Goal: Task Accomplishment & Management: Complete application form

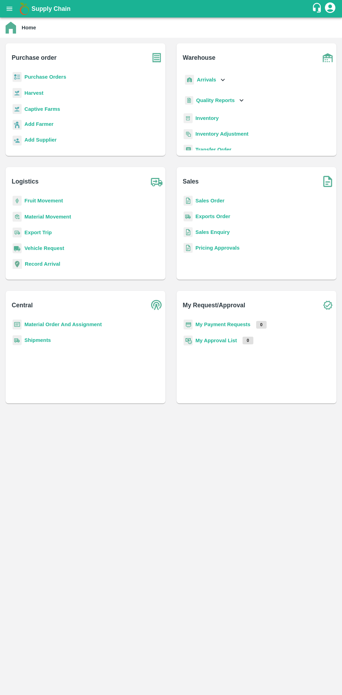
click at [9, 9] on icon "open drawer" at bounding box center [10, 9] width 6 height 4
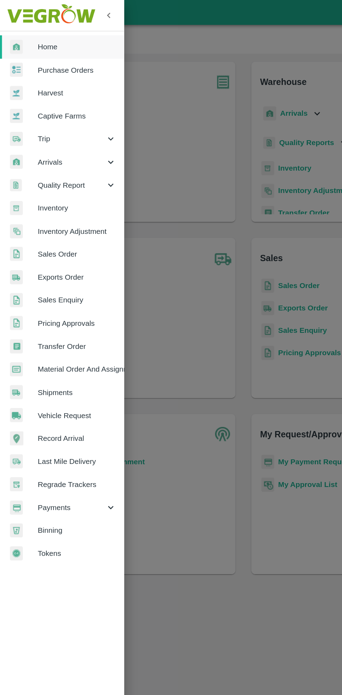
click at [53, 50] on span "Purchase Orders" at bounding box center [54, 49] width 55 height 8
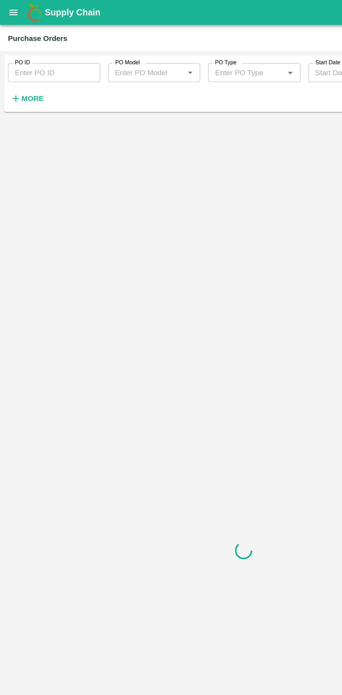
click at [25, 70] on strong "More" at bounding box center [23, 69] width 16 height 6
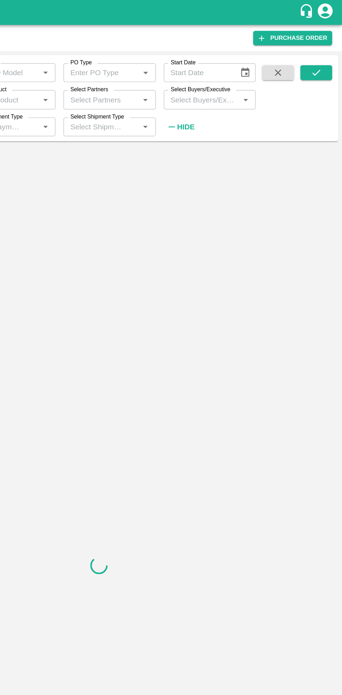
click at [242, 71] on input "Select Buyers/Executive" at bounding box center [243, 69] width 49 height 9
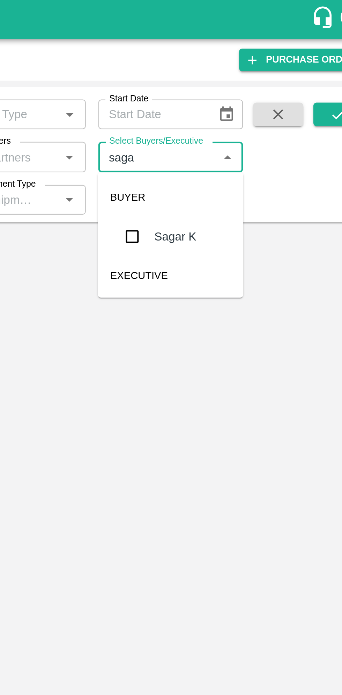
type input "sagar"
click at [237, 109] on input "checkbox" at bounding box center [232, 106] width 14 height 14
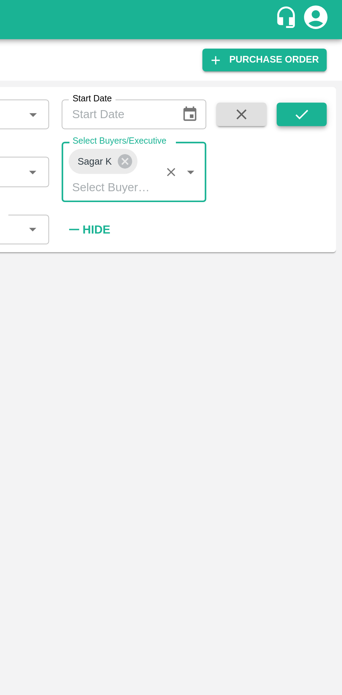
click at [327, 50] on icon "submit" at bounding box center [324, 51] width 8 height 8
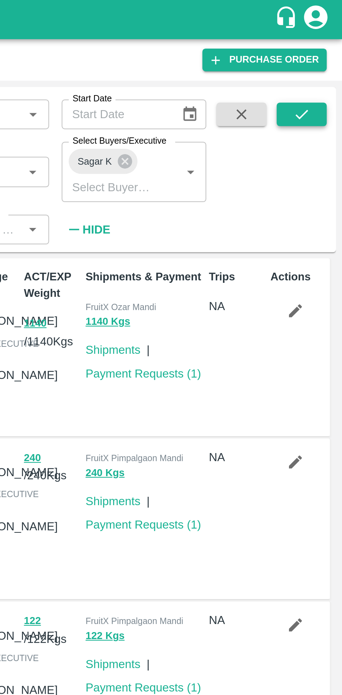
click at [323, 51] on icon "submit" at bounding box center [324, 51] width 8 height 8
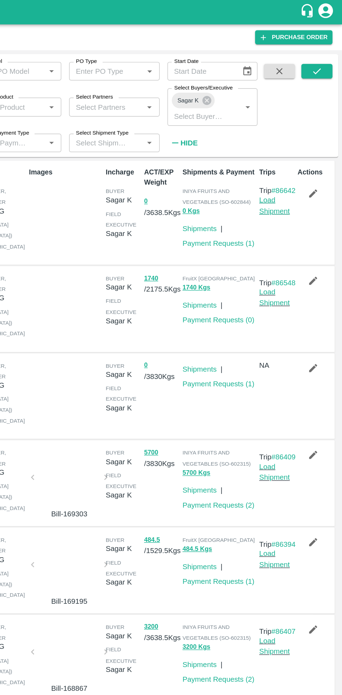
click at [296, 154] on link "Load Shipment" at bounding box center [294, 146] width 22 height 13
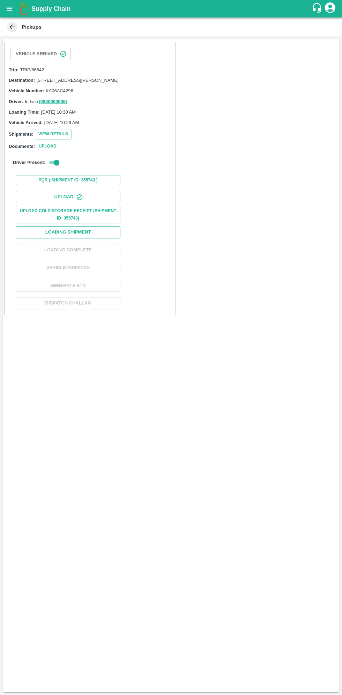
click at [97, 238] on button "Loading Shipment" at bounding box center [68, 232] width 105 height 12
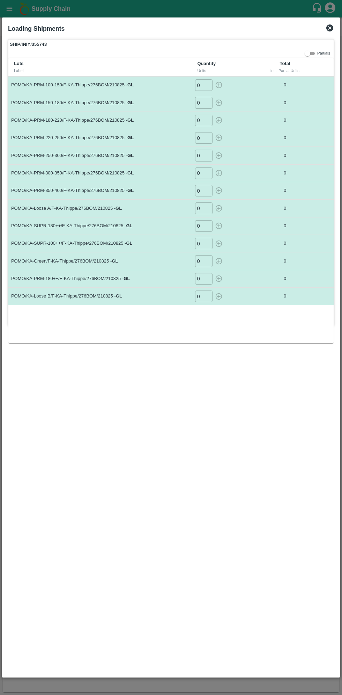
click at [205, 88] on input "0" at bounding box center [203, 85] width 17 height 12
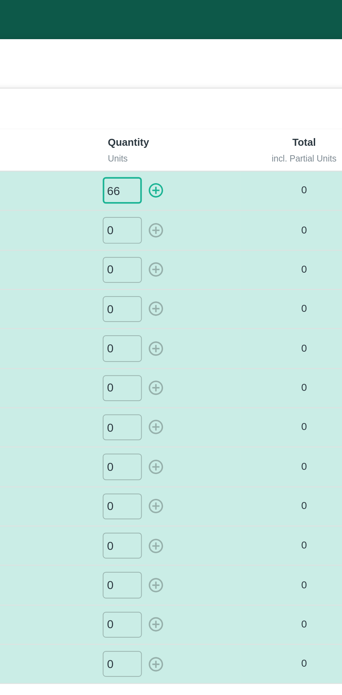
type input "66"
type input "53"
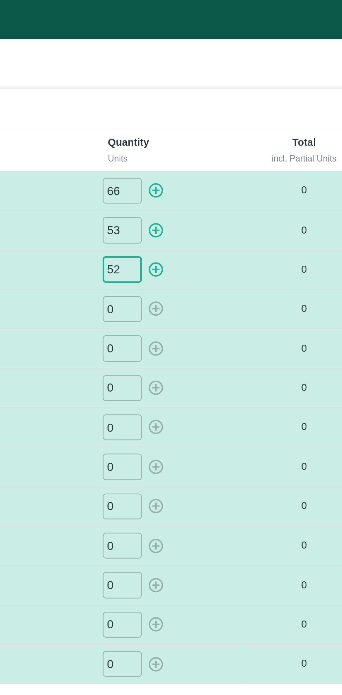
type input "52"
type input "043"
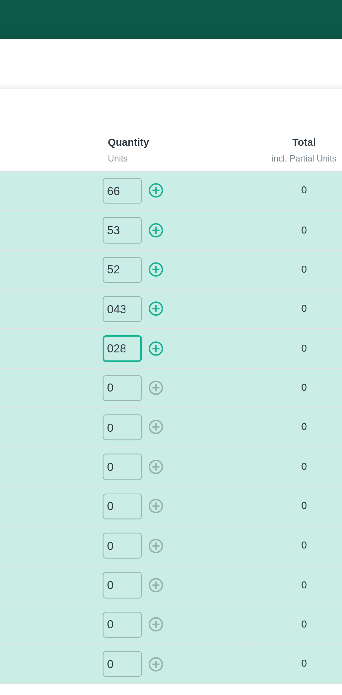
type input "028"
type input "025"
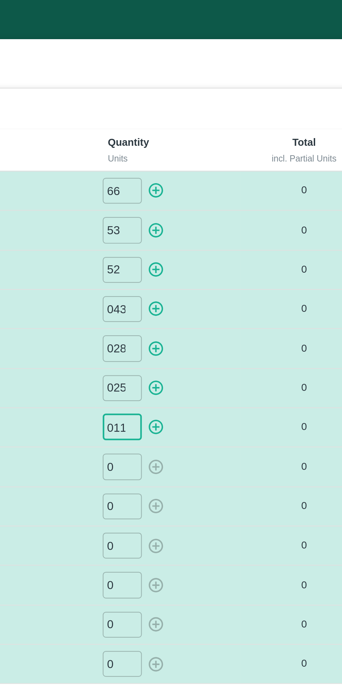
type input "011"
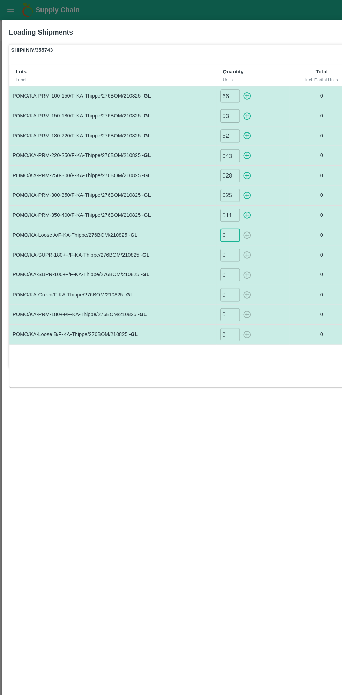
click at [200, 205] on input "0" at bounding box center [203, 208] width 17 height 12
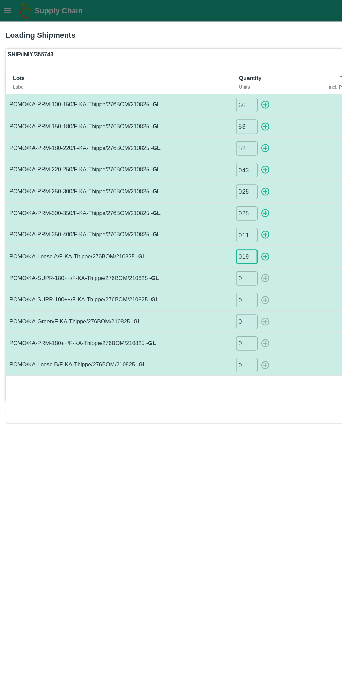
type input "019"
click at [202, 225] on input "0" at bounding box center [203, 226] width 17 height 12
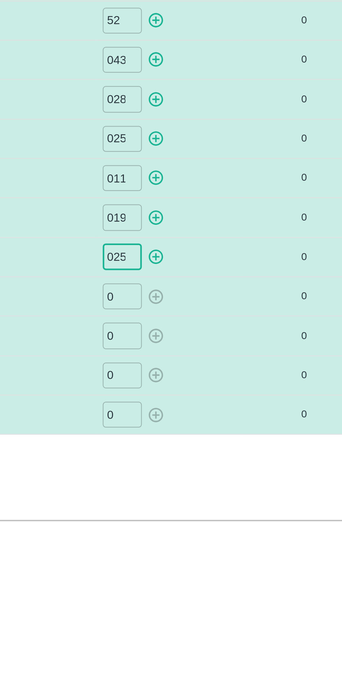
type input "025"
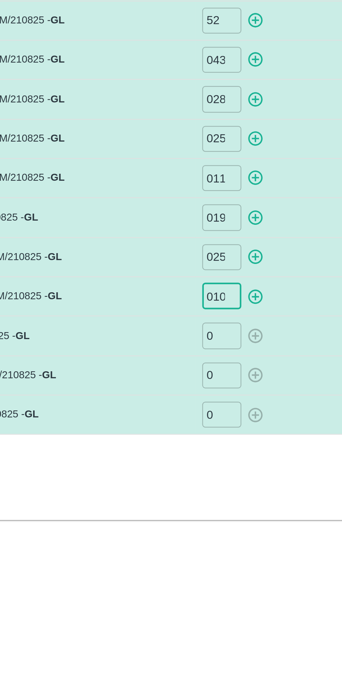
type input "010"
click at [204, 262] on input "0" at bounding box center [203, 261] width 17 height 12
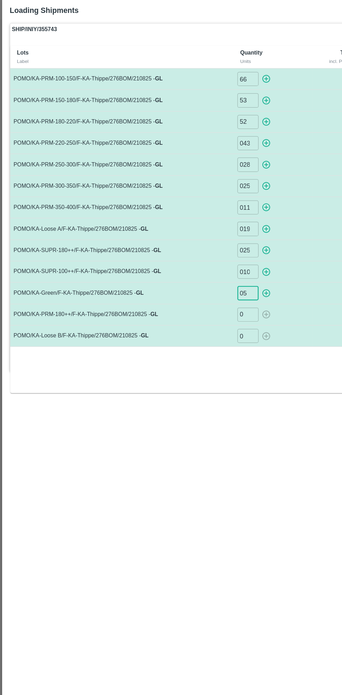
type input "05"
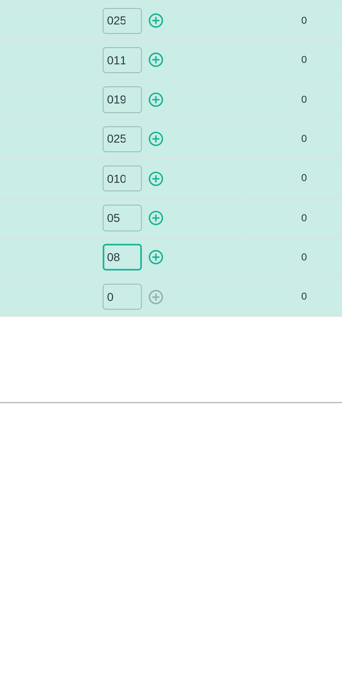
type input "08"
type input "06"
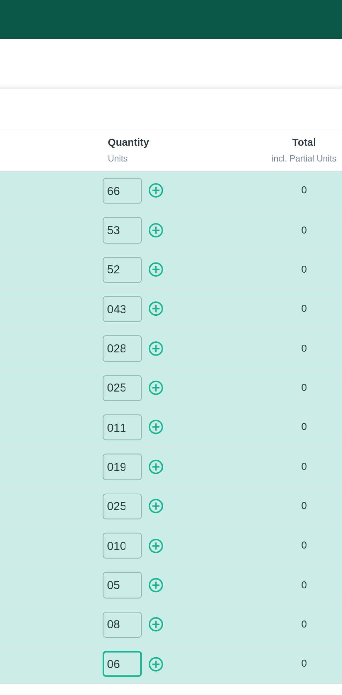
click at [220, 87] on icon "button" at bounding box center [219, 85] width 8 height 8
type input "0"
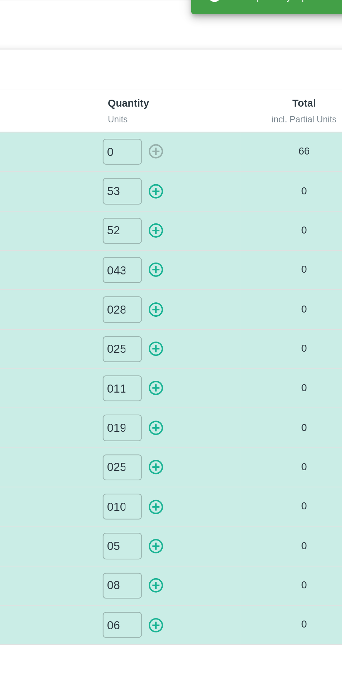
click at [220, 105] on icon "button" at bounding box center [219, 103] width 7 height 7
type input "0"
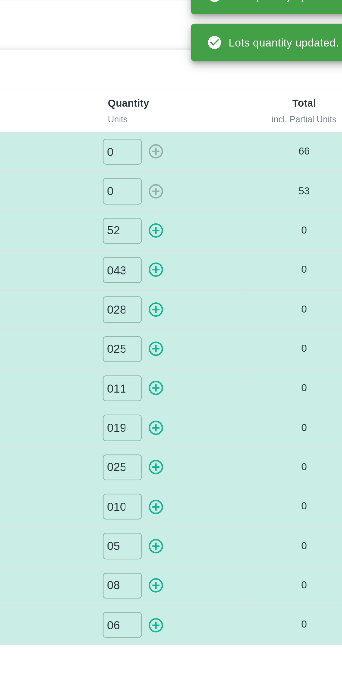
click at [219, 118] on icon "button" at bounding box center [219, 120] width 8 height 8
type input "0"
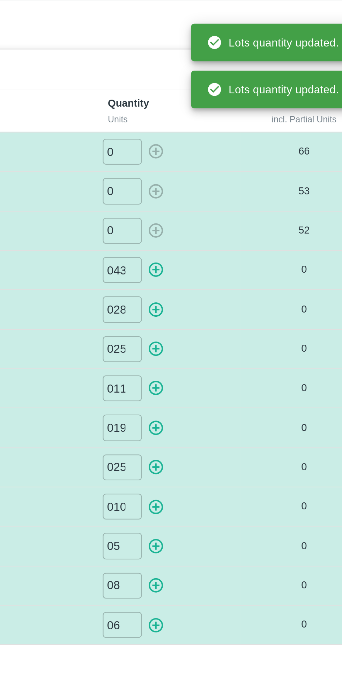
click at [221, 138] on icon "button" at bounding box center [219, 138] width 8 height 8
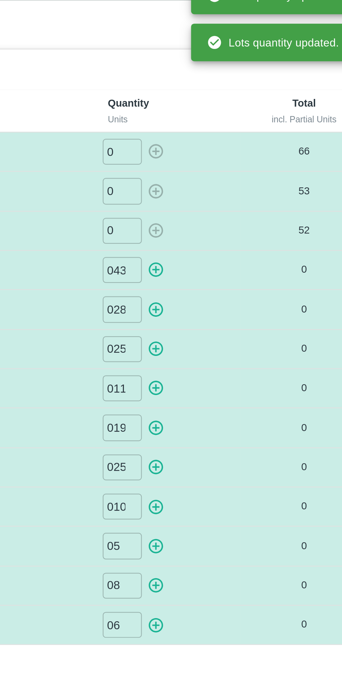
type input "0"
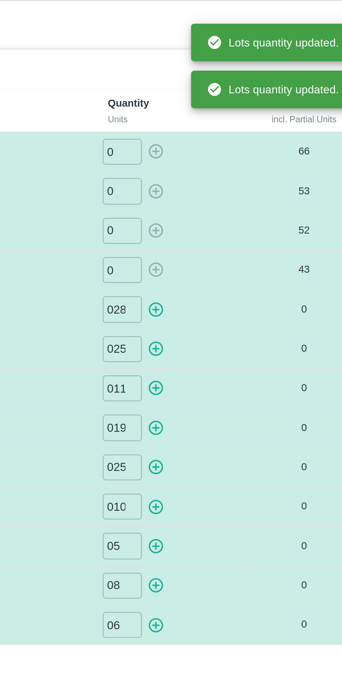
click at [221, 156] on icon "button" at bounding box center [219, 156] width 8 height 8
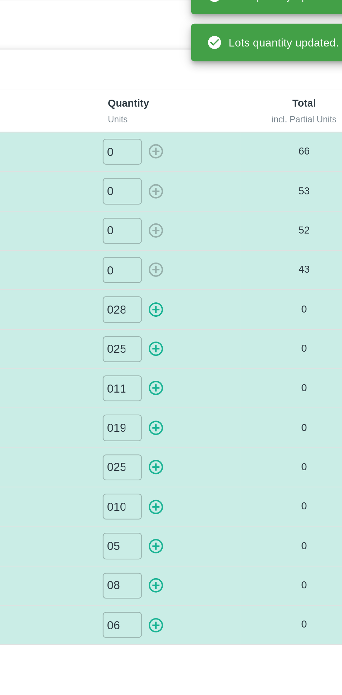
type input "0"
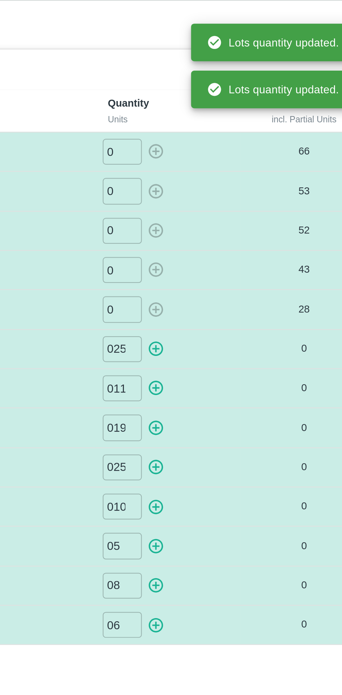
click at [221, 172] on icon "button" at bounding box center [219, 173] width 7 height 7
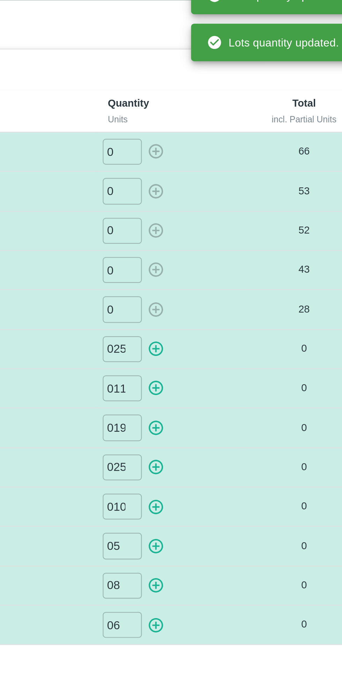
type input "0"
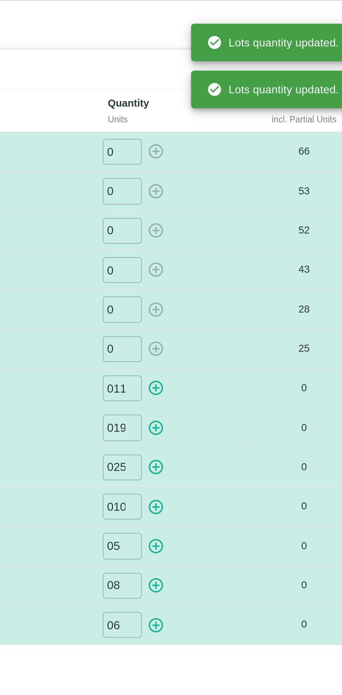
click at [220, 189] on icon "button" at bounding box center [219, 191] width 8 height 8
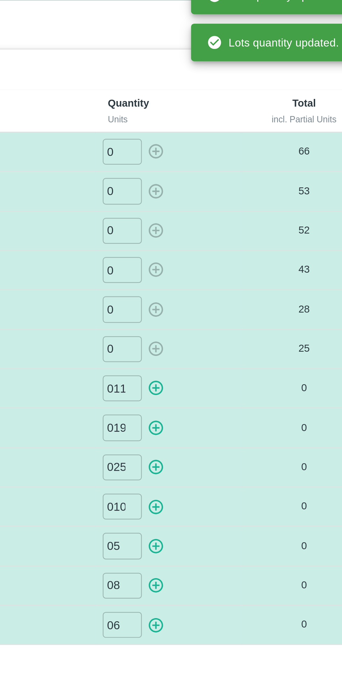
type input "0"
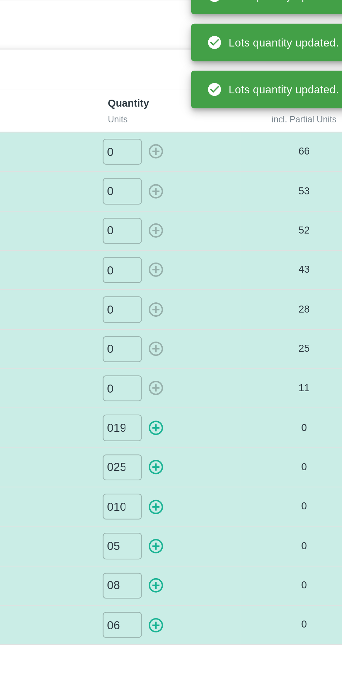
click at [221, 207] on icon "button" at bounding box center [219, 208] width 7 height 7
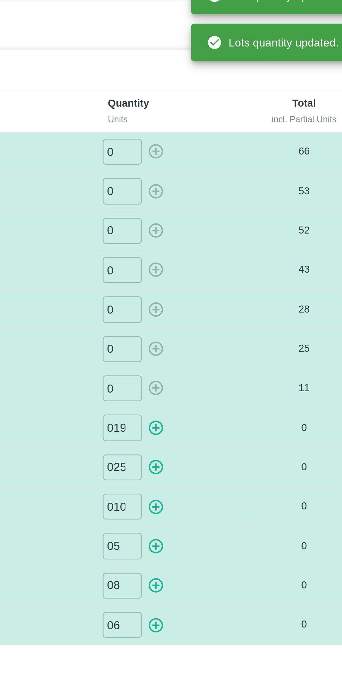
type input "0"
click at [219, 225] on icon "button" at bounding box center [219, 226] width 7 height 7
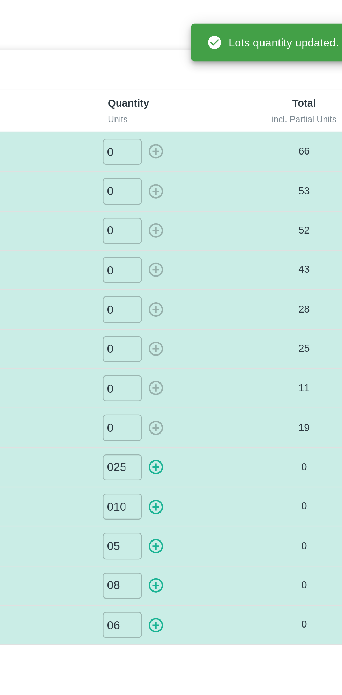
type input "0"
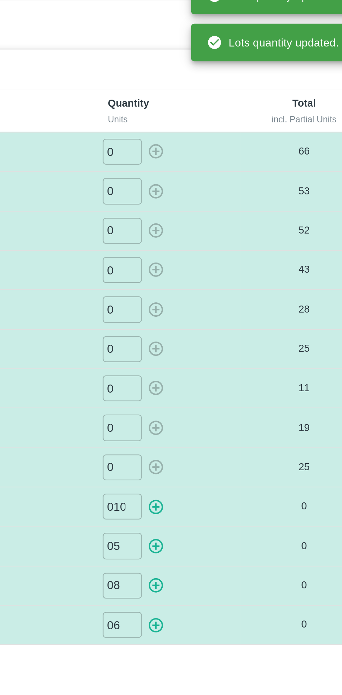
click at [220, 242] on icon "button" at bounding box center [219, 243] width 7 height 7
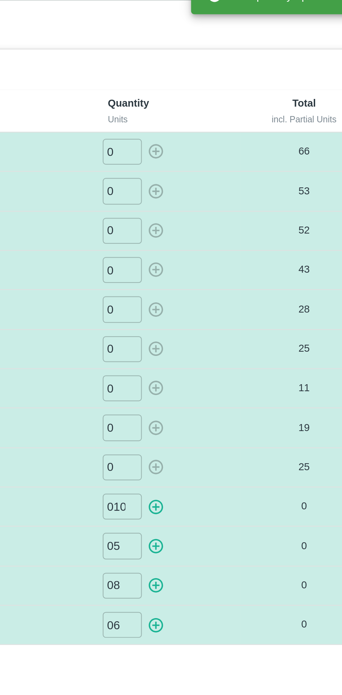
type input "0"
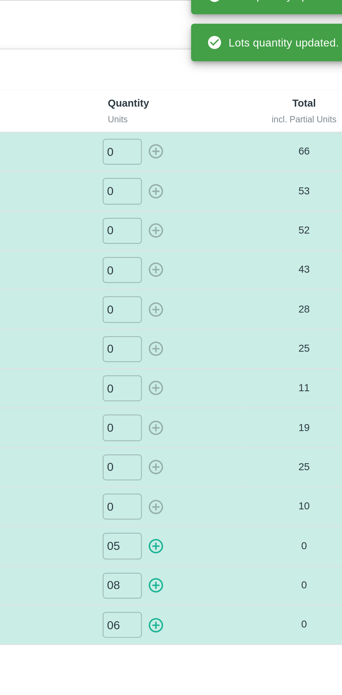
click at [223, 258] on button "button" at bounding box center [218, 261] width 11 height 12
type input "0"
click at [221, 275] on icon "button" at bounding box center [219, 279] width 8 height 8
type input "0"
click at [221, 294] on icon "button" at bounding box center [219, 296] width 8 height 8
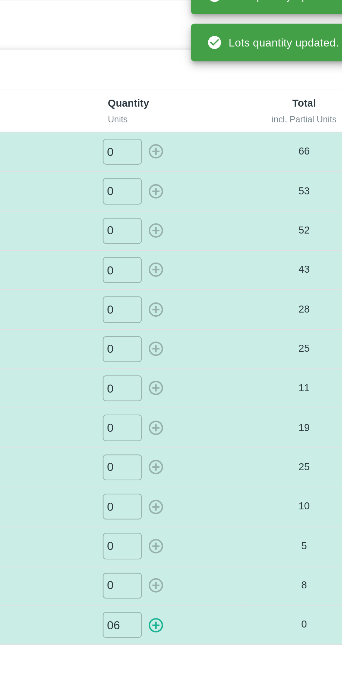
type input "0"
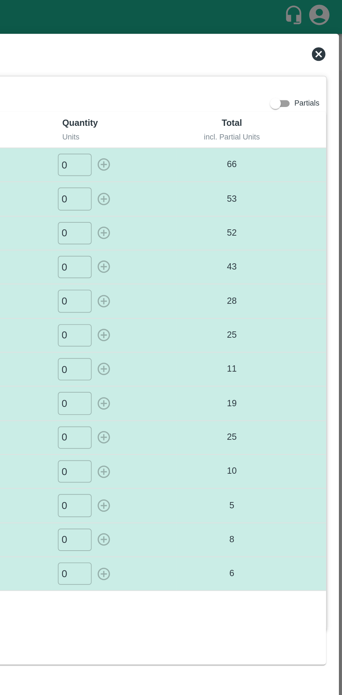
click at [330, 27] on icon at bounding box center [330, 28] width 8 height 8
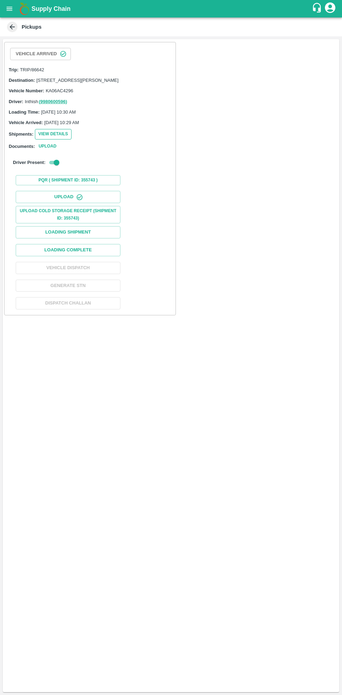
click at [60, 139] on button "View Details" at bounding box center [53, 134] width 37 height 10
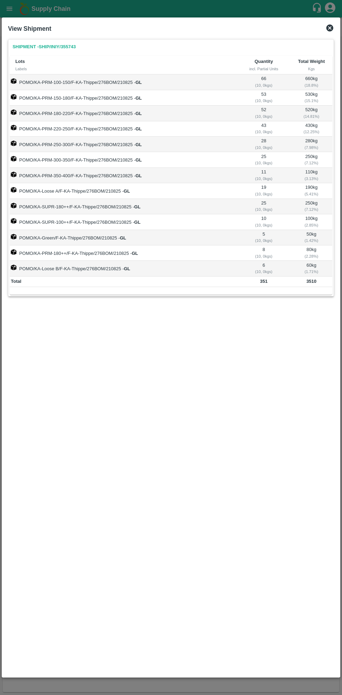
click at [333, 27] on icon at bounding box center [330, 27] width 7 height 7
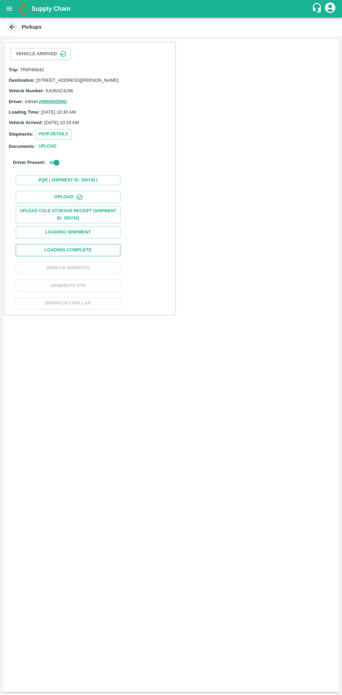
click at [99, 254] on button "Loading Complete" at bounding box center [68, 250] width 105 height 12
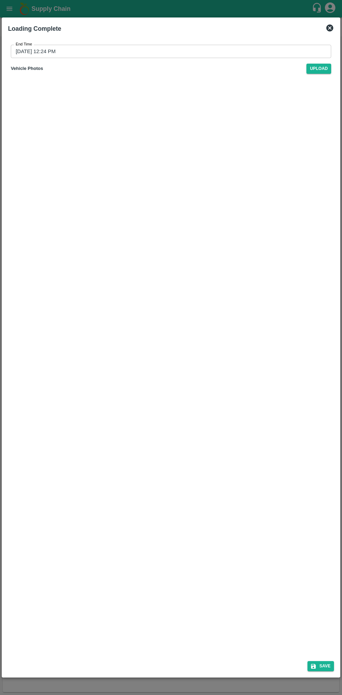
click at [256, 53] on input "22/08/2025 12:24 PM" at bounding box center [169, 51] width 316 height 13
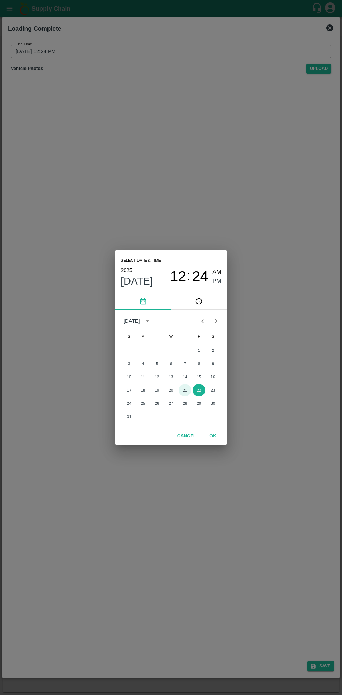
click at [185, 390] on button "21" at bounding box center [185, 390] width 13 height 13
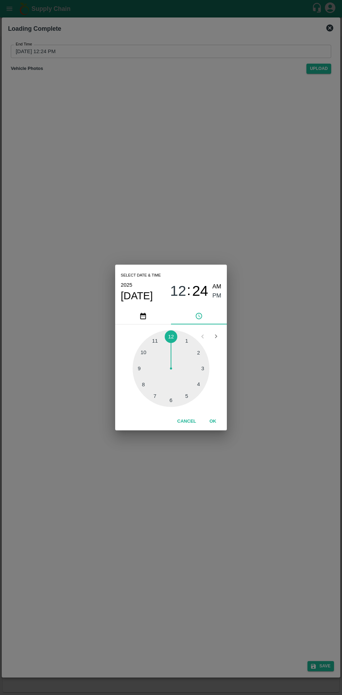
click at [179, 294] on span "12" at bounding box center [178, 291] width 16 height 17
click at [205, 368] on div at bounding box center [171, 368] width 77 height 77
click at [213, 421] on button "OK" at bounding box center [213, 421] width 22 height 12
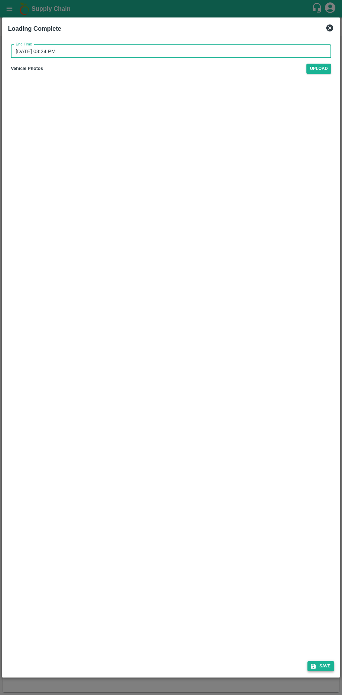
click at [323, 662] on button "Save" at bounding box center [321, 666] width 27 height 10
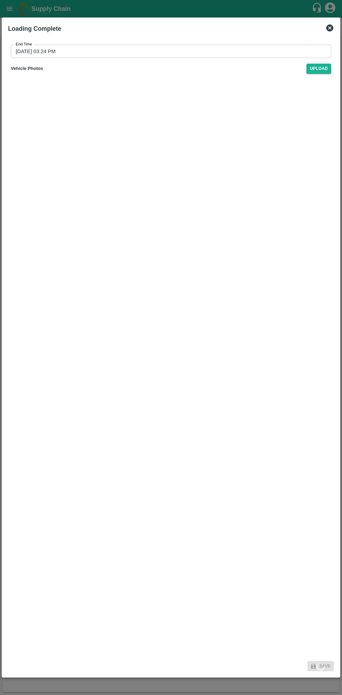
type input "22/08/2025 12:24 PM"
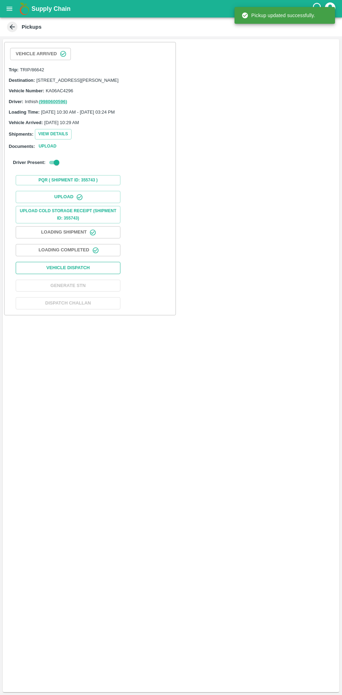
click at [101, 274] on button "Vehicle Dispatch" at bounding box center [68, 268] width 105 height 12
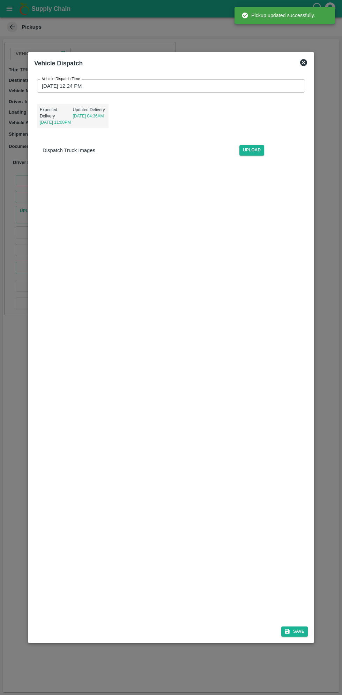
click at [209, 85] on input "22/08/2025 12:24 PM" at bounding box center [168, 85] width 263 height 13
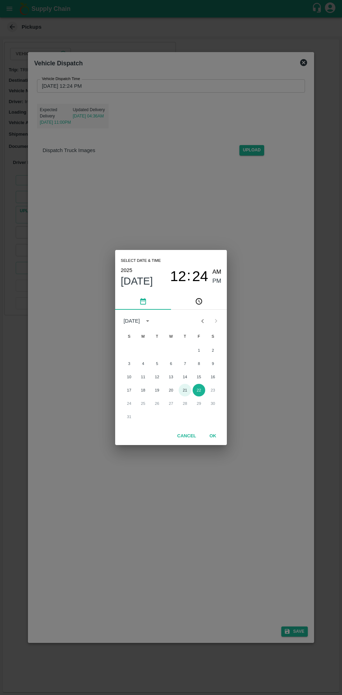
click at [185, 390] on button "21" at bounding box center [185, 390] width 13 height 13
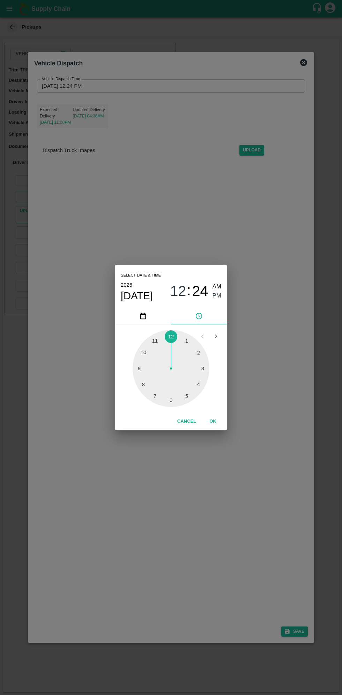
click at [202, 386] on div at bounding box center [171, 368] width 77 height 77
type input "21/08/2025 04:24 PM"
click at [213, 421] on button "OK" at bounding box center [213, 421] width 22 height 12
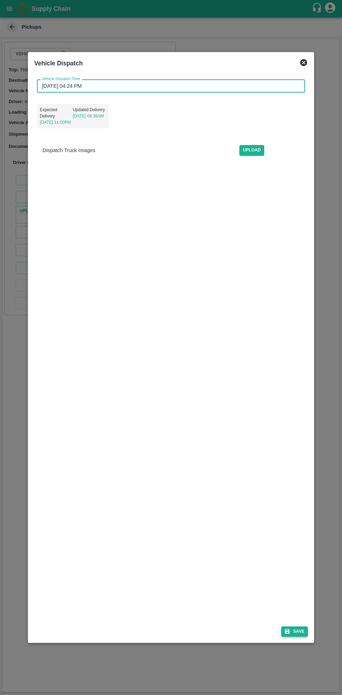
click at [289, 629] on icon "submit" at bounding box center [287, 631] width 5 height 5
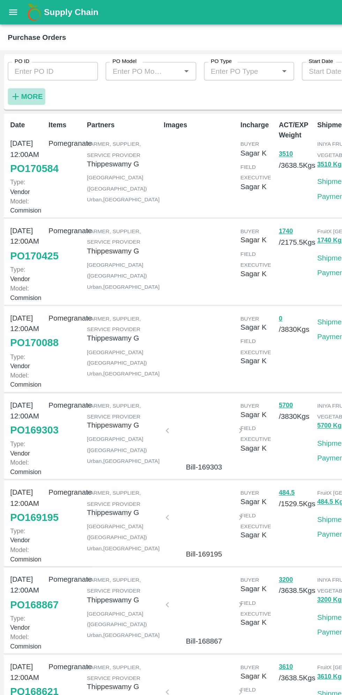
click at [24, 71] on strong "More" at bounding box center [23, 69] width 16 height 6
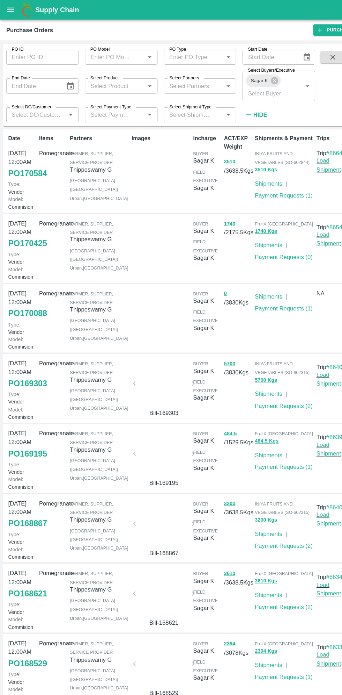
click at [32, 9] on b "Supply Chain" at bounding box center [50, 8] width 39 height 7
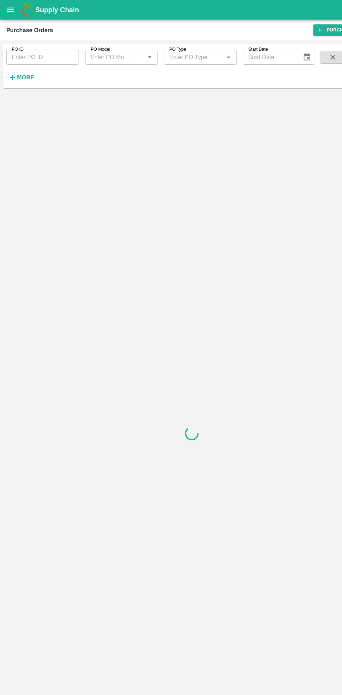
click at [27, 71] on strong "More" at bounding box center [23, 69] width 16 height 6
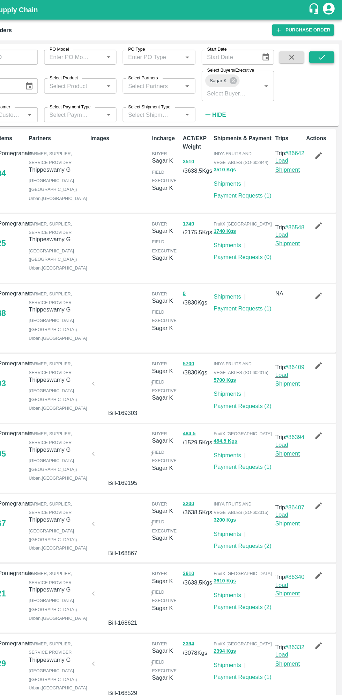
click at [324, 55] on icon "submit" at bounding box center [324, 51] width 8 height 8
click at [319, 138] on icon "button" at bounding box center [322, 139] width 6 height 6
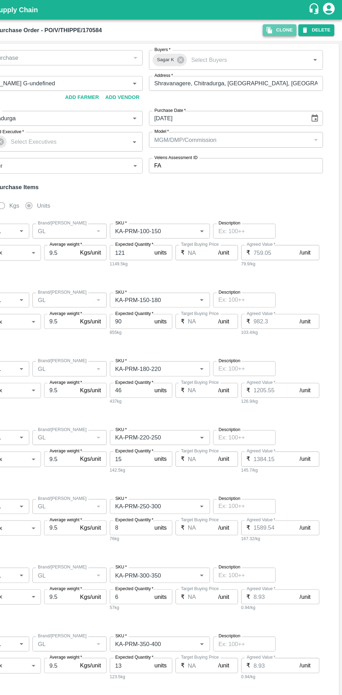
click at [280, 27] on icon "button" at bounding box center [277, 27] width 5 height 6
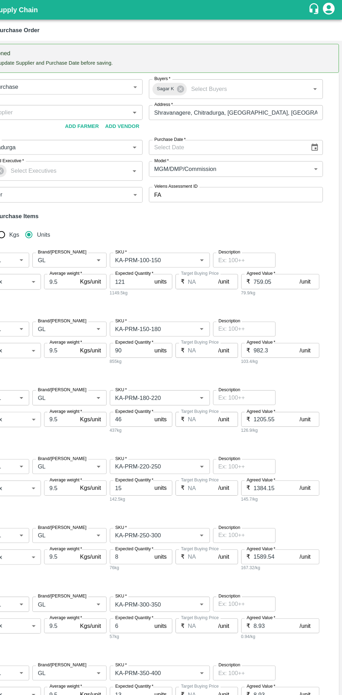
click at [314, 130] on icon "Choose date" at bounding box center [318, 132] width 8 height 8
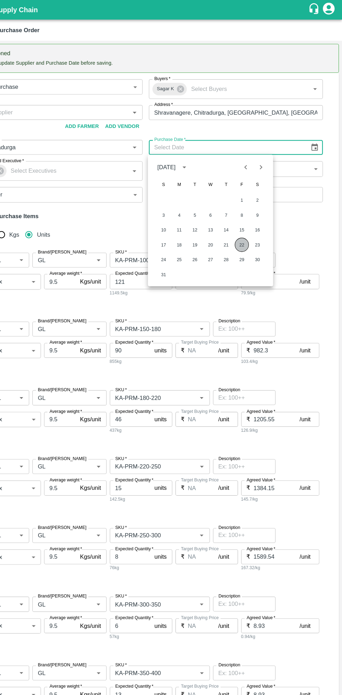
click at [253, 218] on button "22" at bounding box center [253, 218] width 13 height 13
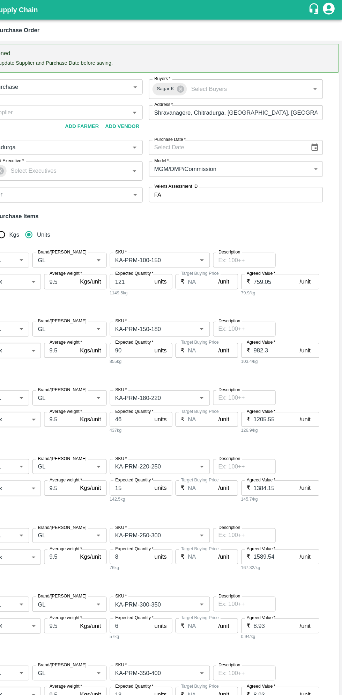
type input "22/08/2025"
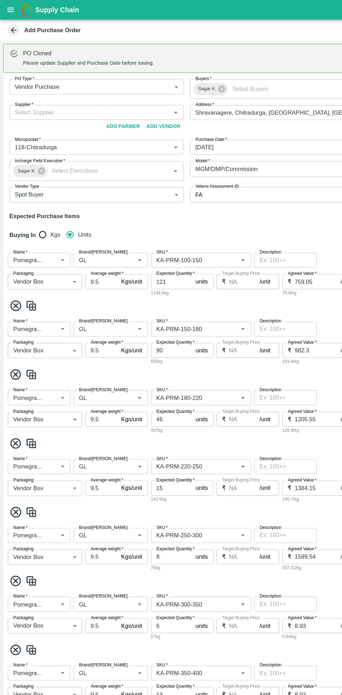
click at [84, 100] on input "Supplier   *" at bounding box center [80, 100] width 140 height 9
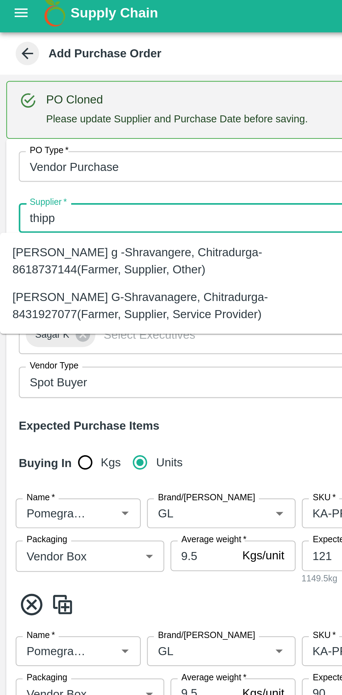
click at [78, 142] on div "Thippeswamy G-Shravanagere, Chitradurga-8431927077(Farmer, Supplier, Service Pr…" at bounding box center [78, 139] width 144 height 16
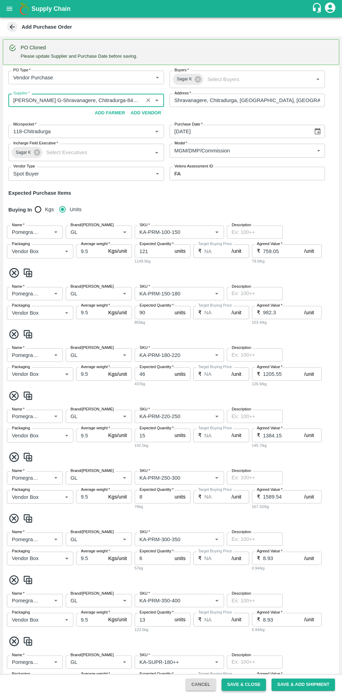
type input "Thippeswamy G-Shravanagere, Chitradurga-8431927077(Farmer, Supplier, Service Pr…"
click at [250, 684] on button "Save & Close" at bounding box center [244, 684] width 45 height 12
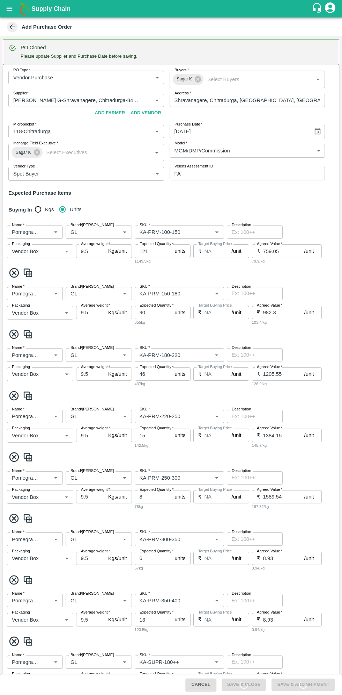
scroll to position [482, 0]
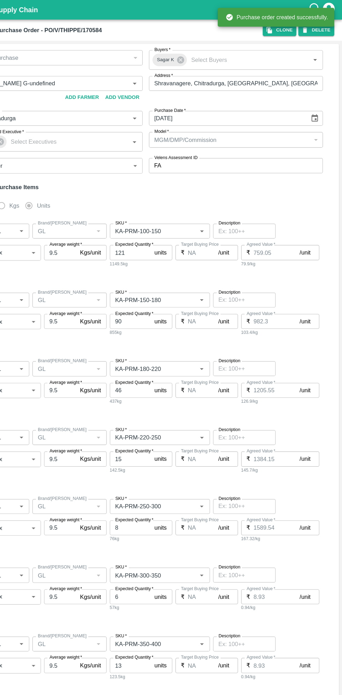
type input "Thippeswamy G-undefined"
type input "118-Chitradurga"
type input "Pomegranate"
type input "GL"
type input "KA-PRM-100-150"
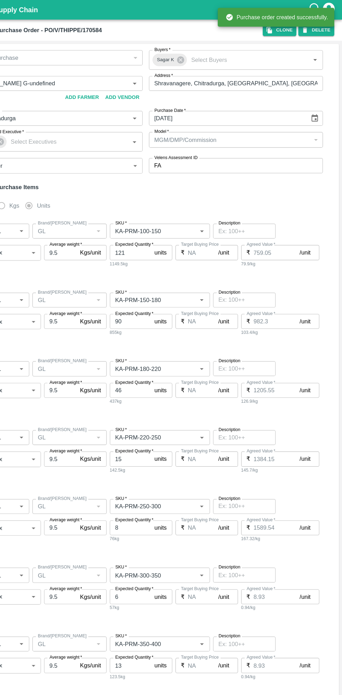
type input "NA"
type input "Pomegranate"
type input "GL"
type input "KA-PRM-150-180"
type input "NA"
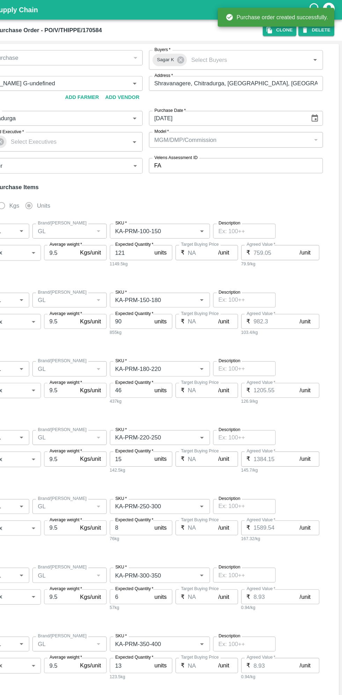
type input "Pomegranate"
type input "GL"
type input "KA-PRM-180-220"
type input "NA"
type input "Pomegranate"
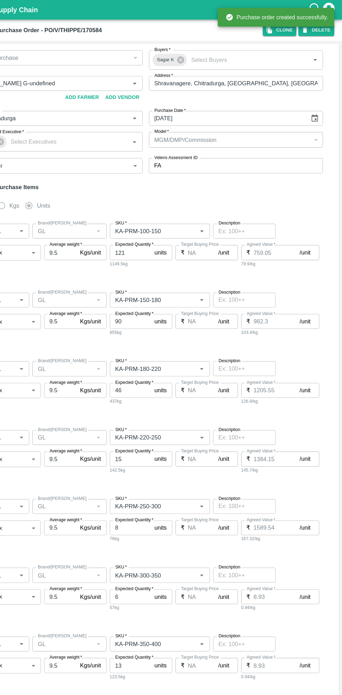
type input "GL"
type input "KA-PRM-220-250"
type input "NA"
type input "Pomegranate"
type input "GL"
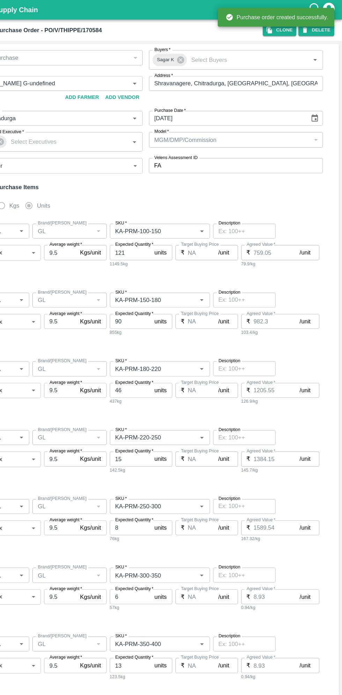
type input "KA-PRM-250-300"
type input "NA"
type input "Pomegranate"
type input "GL"
type input "KA-PRM-300-350"
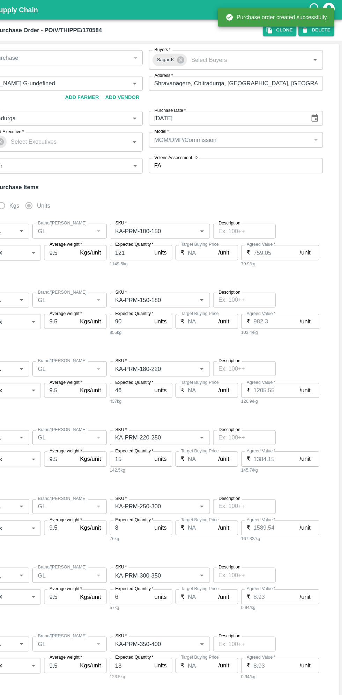
type input "NA"
type input "Pomegranate"
type input "GL"
type input "KA-PRM-350-400"
type input "NA"
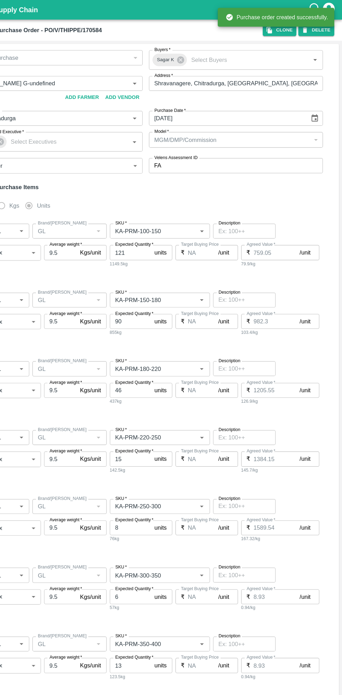
type input "Pomegranate"
type input "GL"
type input "KA-SUPR-180++"
type input "NA"
type input "Pomegranate"
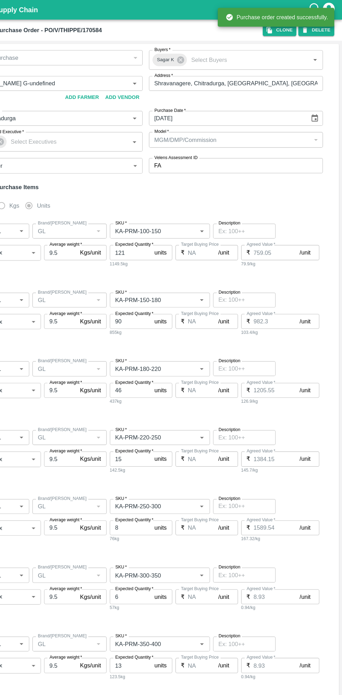
type input "GL"
type input "KA-SUPR-100++"
type input "NA"
type input "Pomegranate"
type input "GL"
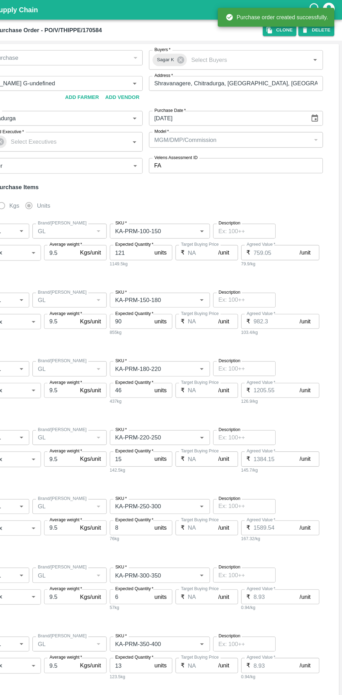
type input "KA-Loose A"
type input "NA"
type input "Pomegranate"
type input "GL"
type input "KA-Green"
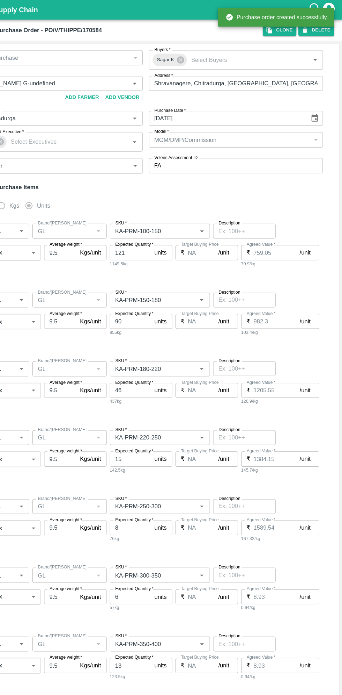
type input "NA"
type input "Pomegranate"
type input "GL"
type input "KA-PRM-180++"
type input "NA"
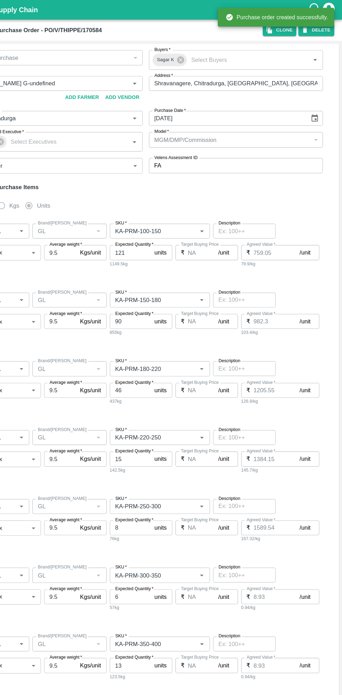
type input "Pomegranate"
type input "GL"
type input "KA-Damage Fruit"
type input "NA"
type input "Pomegranate"
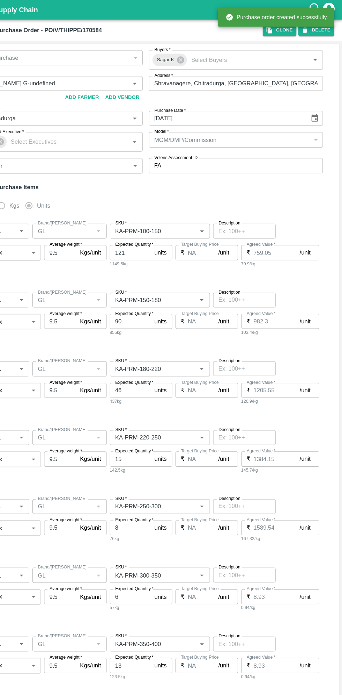
type input "GL"
type input "KA-Loose B"
type input "NA"
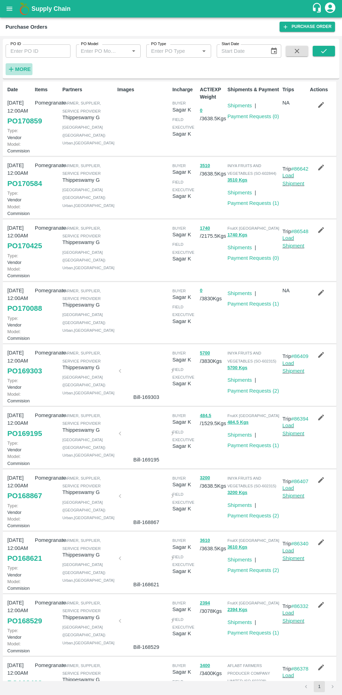
click at [24, 70] on strong "More" at bounding box center [23, 69] width 16 height 6
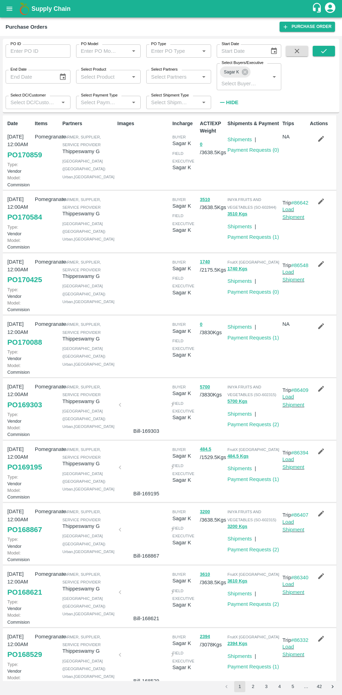
click at [28, 161] on link "PO 170859" at bounding box center [24, 154] width 35 height 13
click at [258, 150] on link "Payment Requests ( 0 )" at bounding box center [254, 150] width 52 height 6
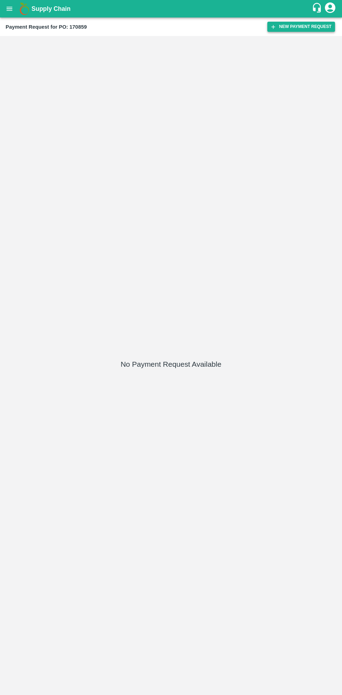
click at [293, 27] on button "New Payment Request" at bounding box center [302, 27] width 68 height 10
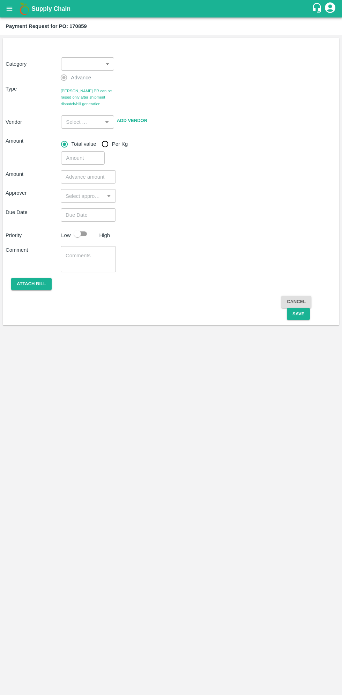
click at [93, 67] on body "Supply Chain Payment Request for PO: 170859 Category ​ ​ Type Advance Bill PR c…" at bounding box center [171, 347] width 342 height 695
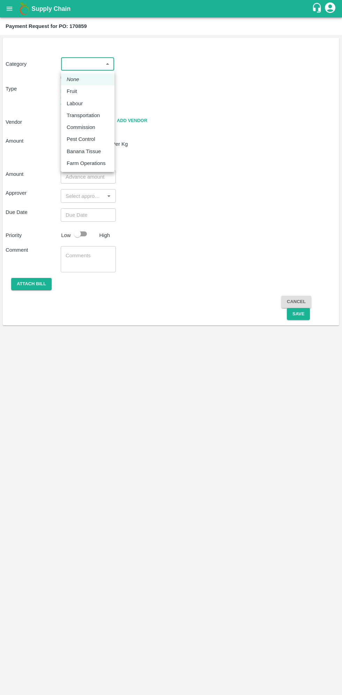
click at [72, 91] on p "Fruit" at bounding box center [72, 91] width 10 height 8
type input "1"
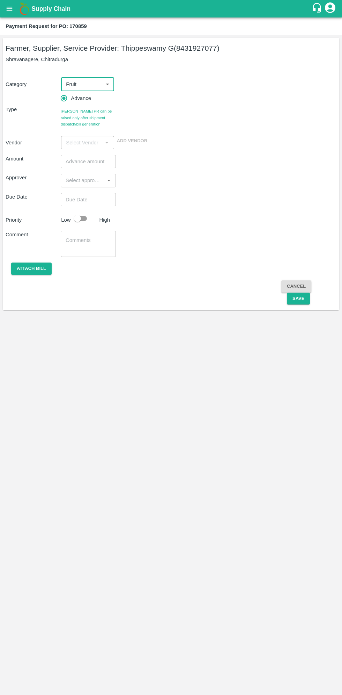
click at [90, 162] on input "number" at bounding box center [88, 161] width 55 height 13
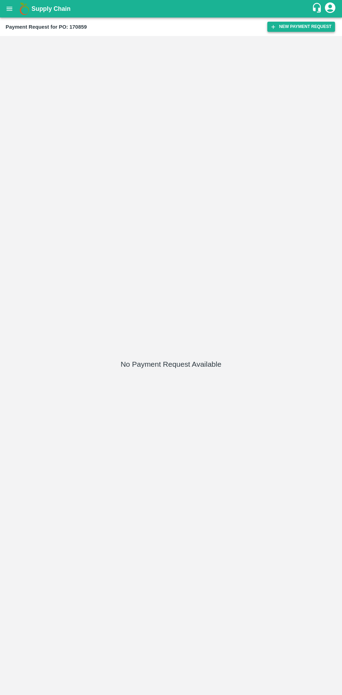
click at [303, 23] on button "New Payment Request" at bounding box center [302, 27] width 68 height 10
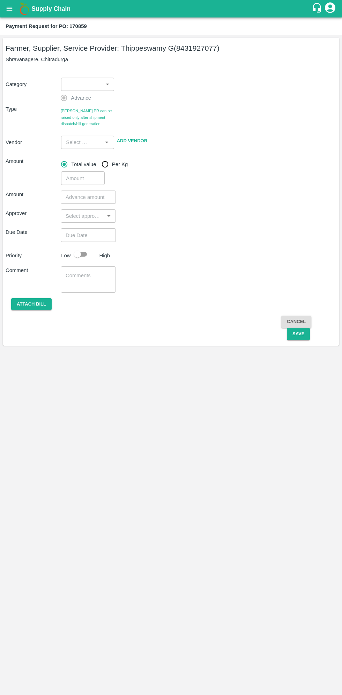
click at [103, 90] on body "Supply Chain Payment Request for PO: 170859 Farmer, Supplier, Service Provider:…" at bounding box center [171, 347] width 342 height 695
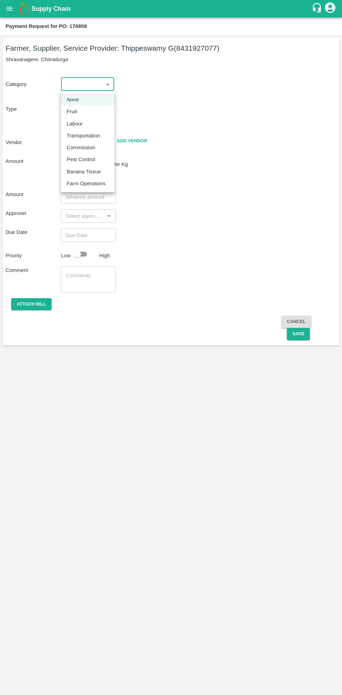
click at [76, 111] on p "Fruit" at bounding box center [72, 112] width 10 height 8
type input "1"
type input "[PERSON_NAME] G - 8431927077(Farmer, Supplier, Service Provider)"
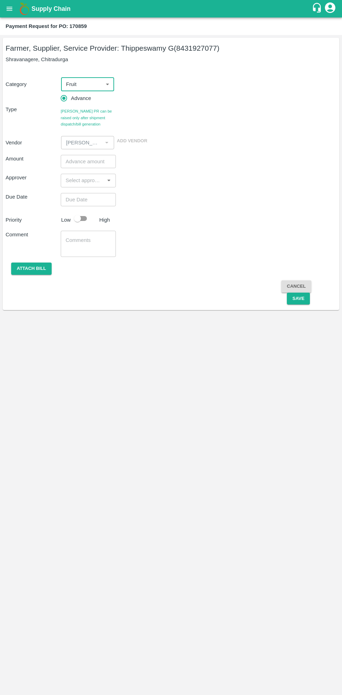
click at [85, 163] on input "number" at bounding box center [88, 161] width 55 height 13
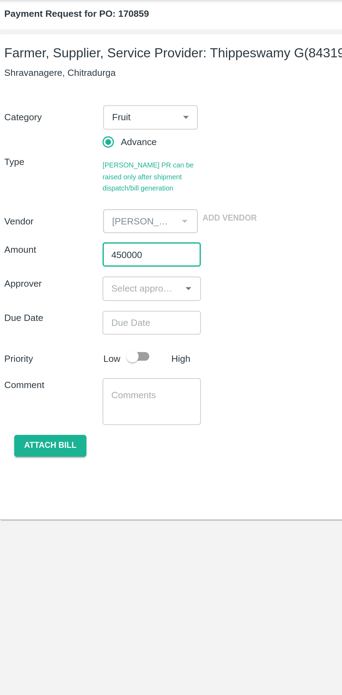
type input "450000"
click at [92, 181] on input "input" at bounding box center [82, 180] width 39 height 9
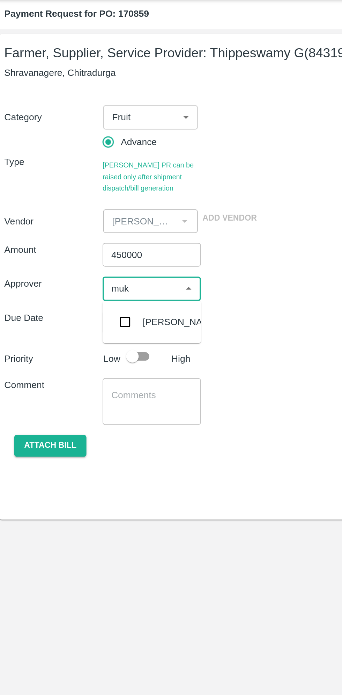
type input "muku"
click at [74, 200] on input "checkbox" at bounding box center [73, 199] width 14 height 14
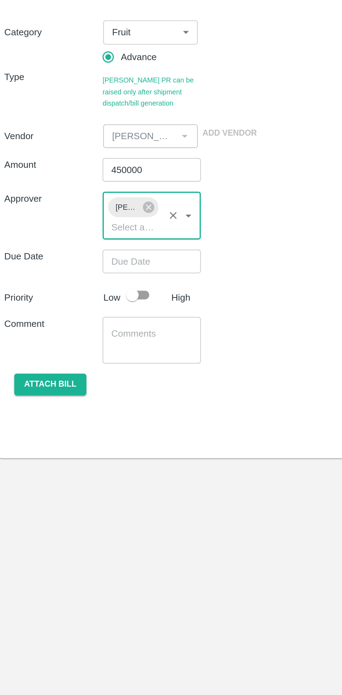
click at [94, 212] on input "Choose date" at bounding box center [86, 212] width 50 height 13
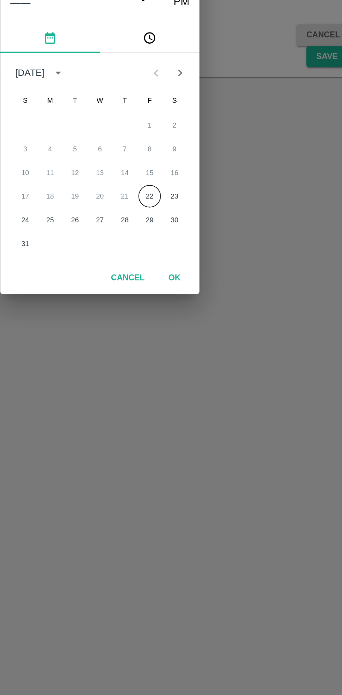
click at [200, 389] on button "22" at bounding box center [199, 390] width 13 height 13
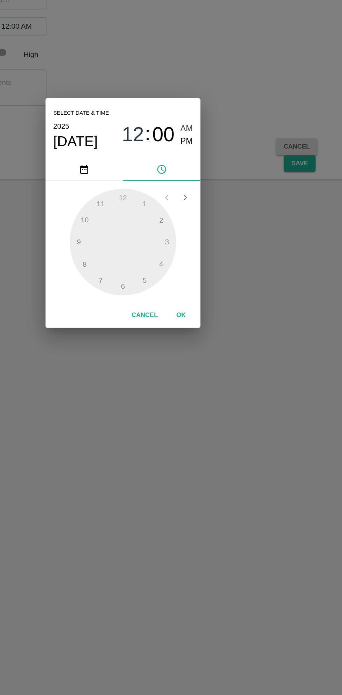
click at [220, 296] on span "PM" at bounding box center [217, 295] width 9 height 9
click at [171, 338] on div at bounding box center [171, 368] width 77 height 77
click at [220, 297] on span "PM" at bounding box center [217, 295] width 9 height 9
click at [144, 366] on div at bounding box center [171, 368] width 77 height 77
type input "22/08/2025 12:46 PM"
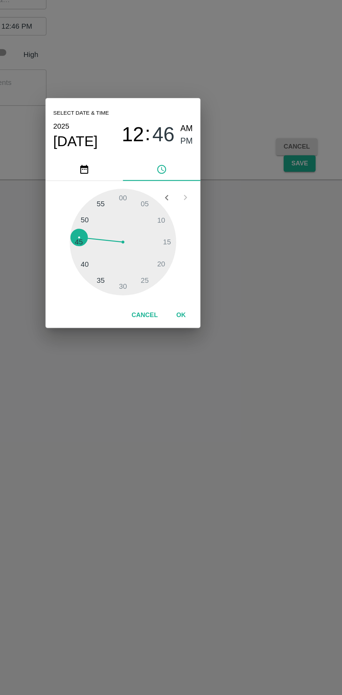
click at [213, 421] on button "OK" at bounding box center [213, 421] width 22 height 12
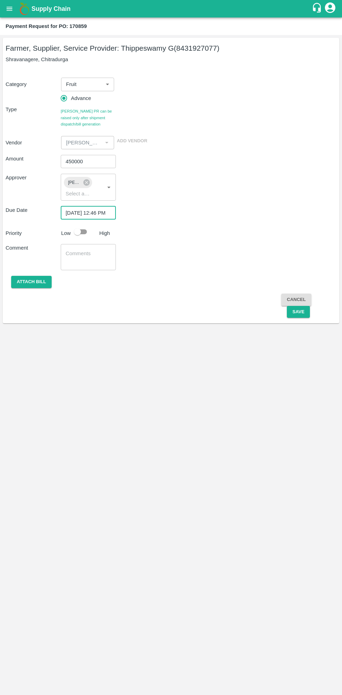
click at [82, 228] on input "checkbox" at bounding box center [78, 231] width 40 height 13
checkbox input "true"
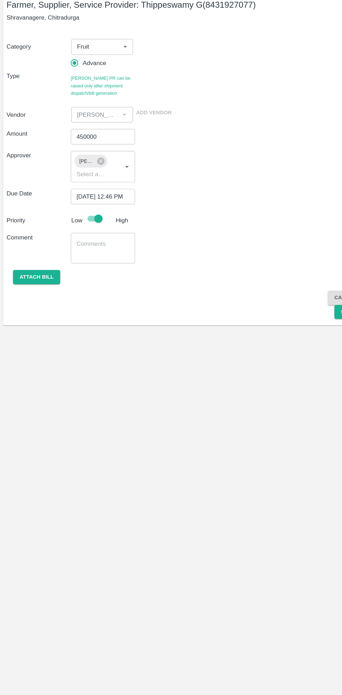
click at [72, 160] on input "450000" at bounding box center [88, 161] width 55 height 13
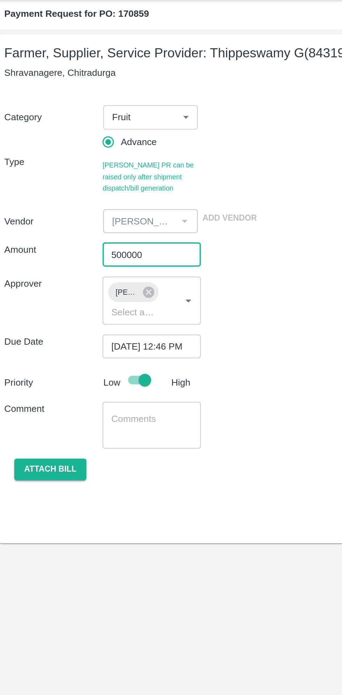
click at [98, 162] on input "500000" at bounding box center [88, 161] width 55 height 13
type input "500000"
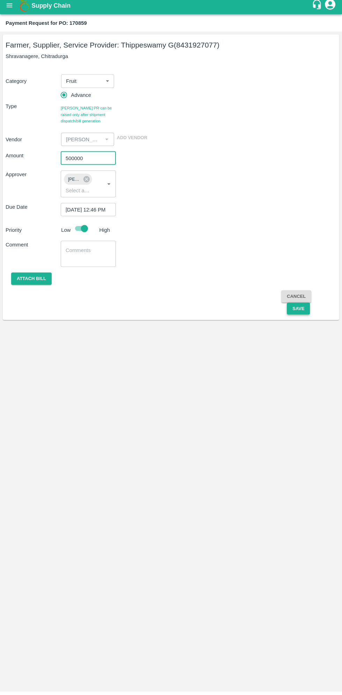
click at [298, 311] on button "Save" at bounding box center [298, 312] width 23 height 12
